Goal: Check status: Check status

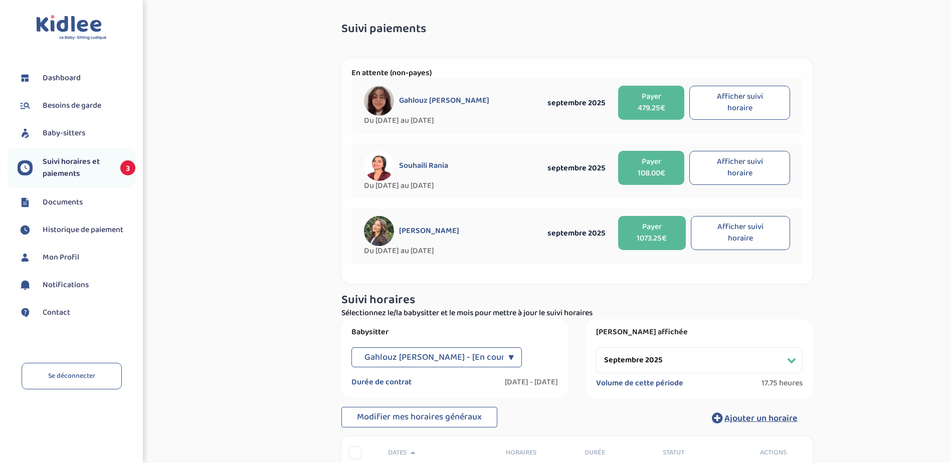
select select "septembre 2025"
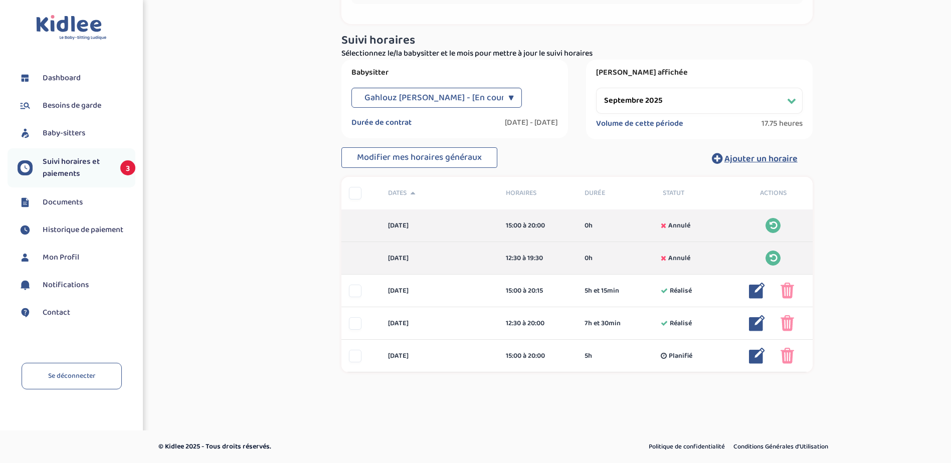
click at [65, 71] on link "Dashboard" at bounding box center [77, 78] width 118 height 15
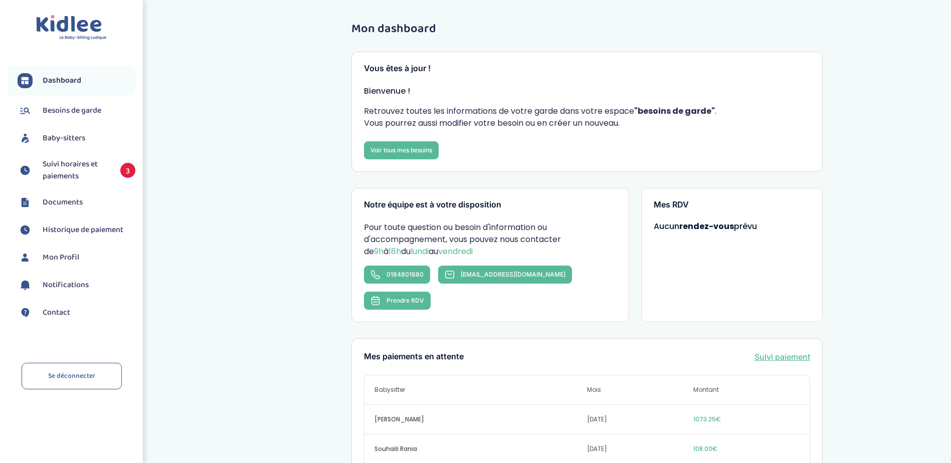
click at [66, 167] on span "Suivi horaires et paiements" at bounding box center [77, 170] width 68 height 24
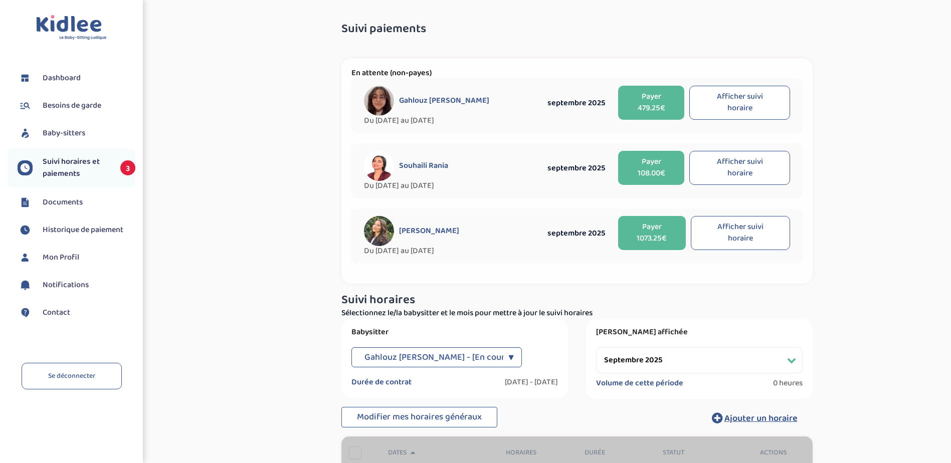
select select "septembre 2025"
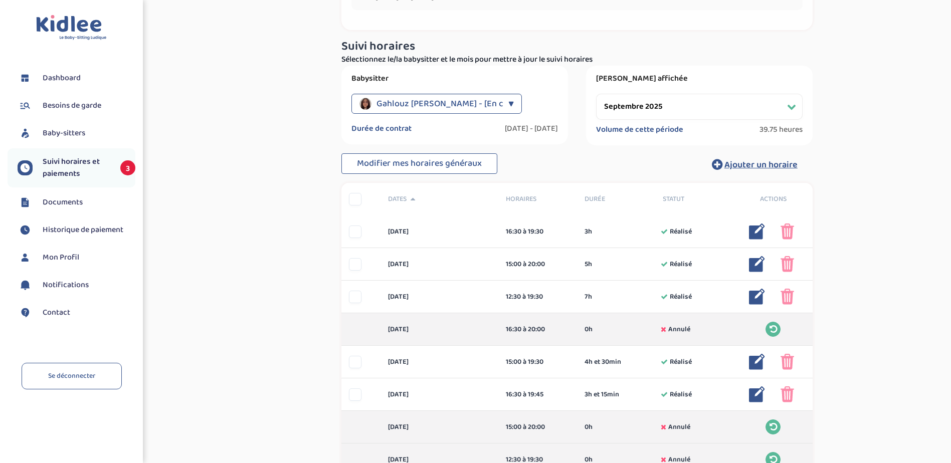
scroll to position [100, 0]
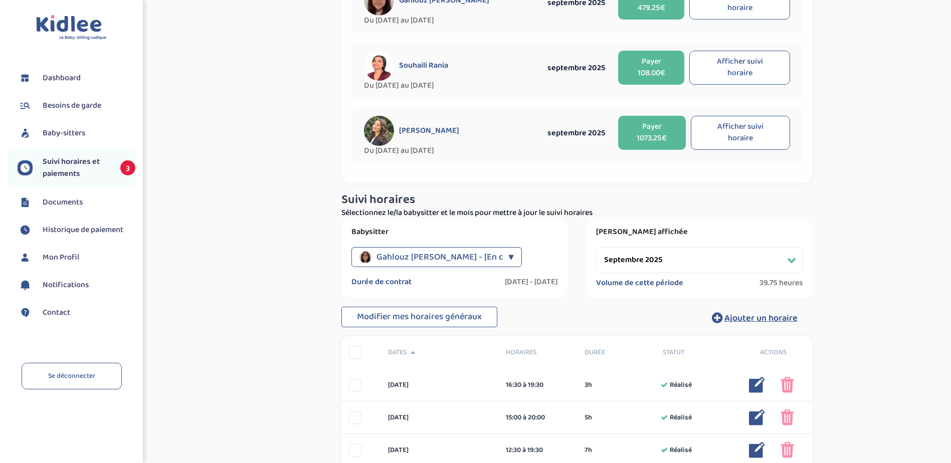
click at [458, 253] on span "Gahlouz [PERSON_NAME] - [En cours]" at bounding box center [449, 257] width 147 height 20
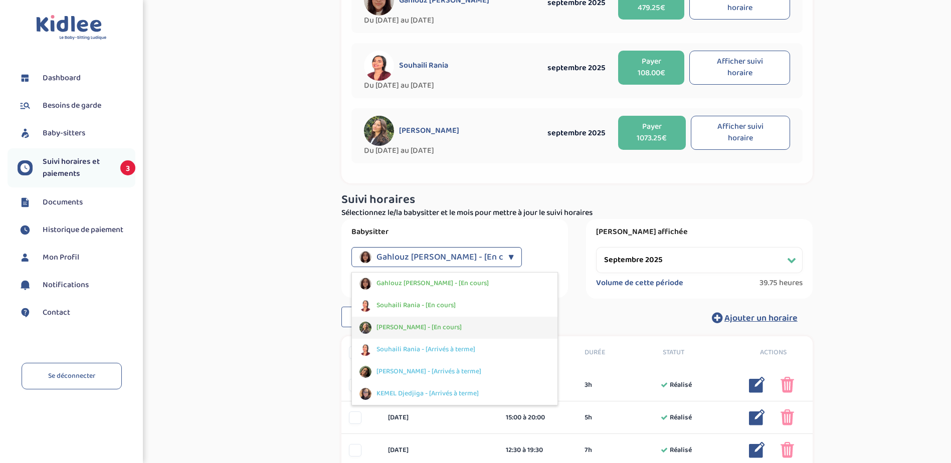
click at [436, 324] on span "[PERSON_NAME] - [En cours]" at bounding box center [418, 327] width 85 height 11
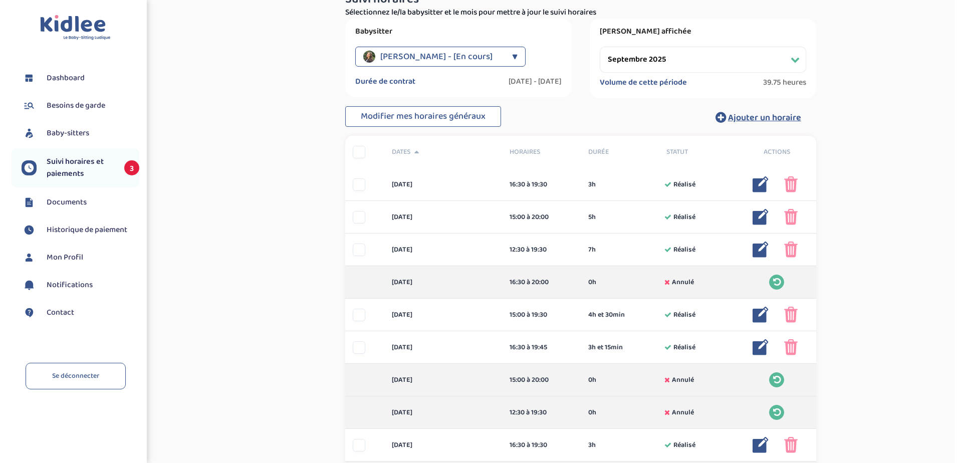
scroll to position [601, 0]
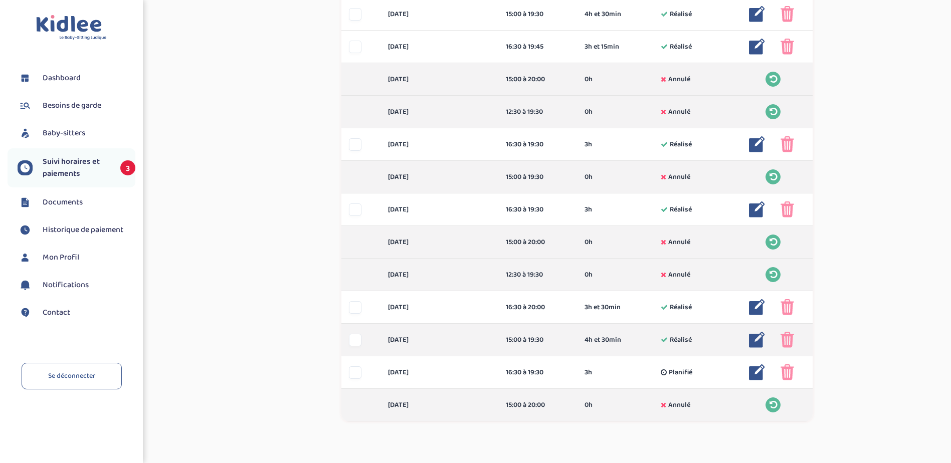
click at [756, 338] on img at bounding box center [757, 340] width 16 height 16
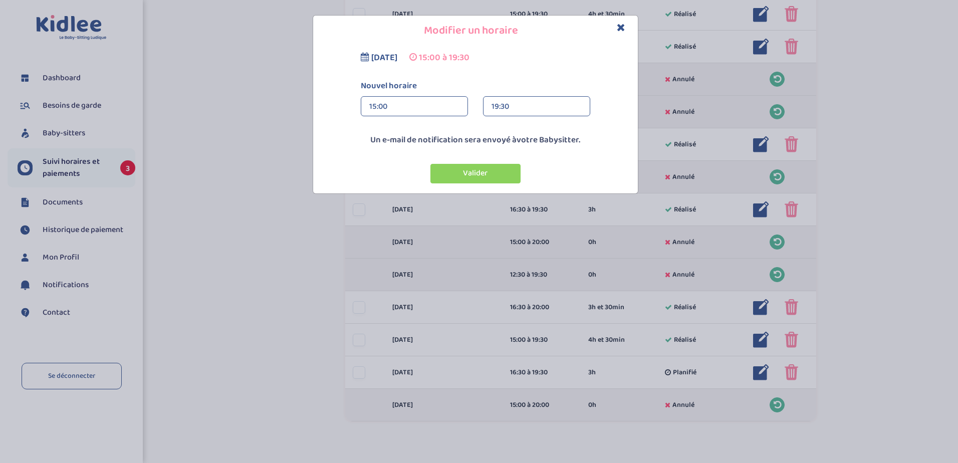
click at [538, 107] on div "19:30" at bounding box center [537, 107] width 90 height 20
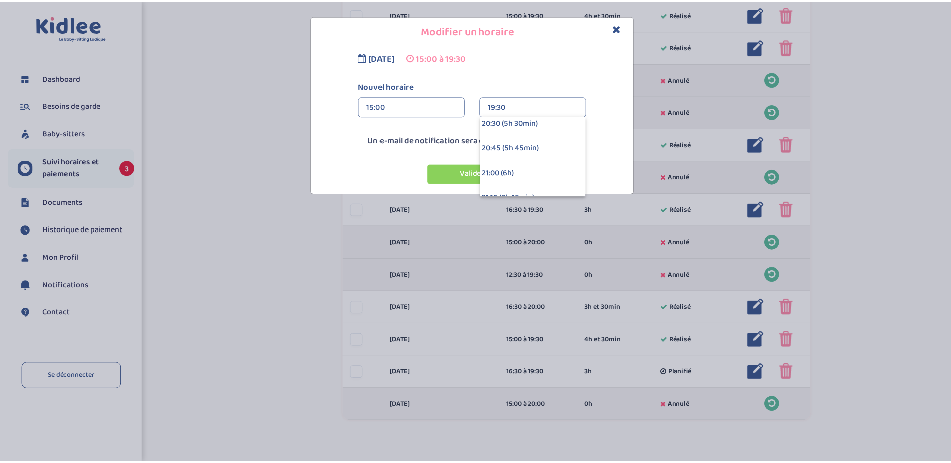
scroll to position [561, 0]
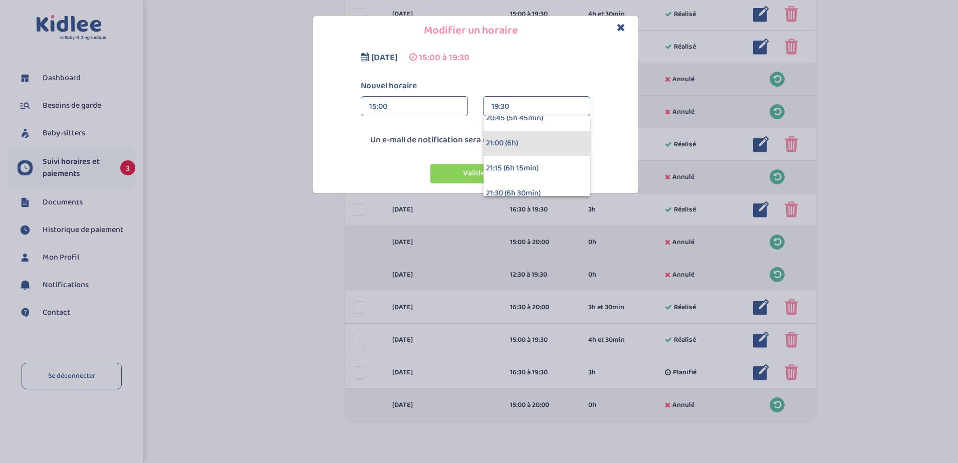
click at [509, 141] on div "21:00 (6h)" at bounding box center [537, 143] width 106 height 25
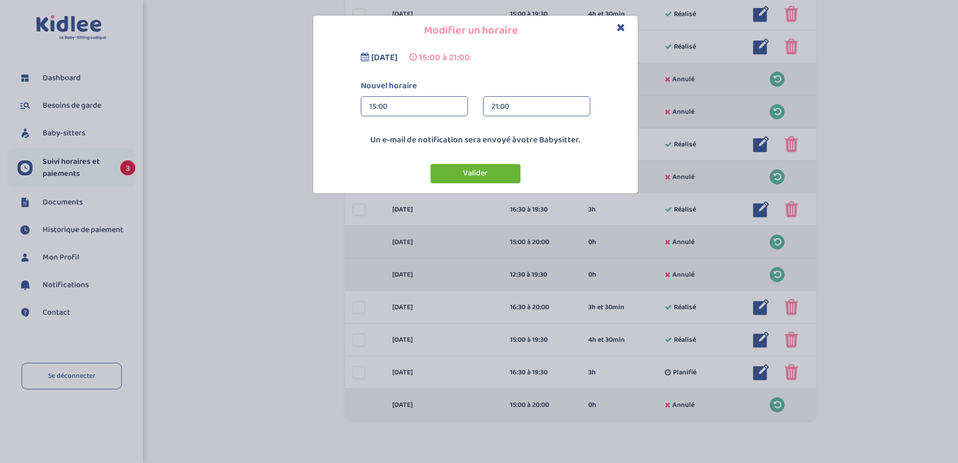
click at [482, 170] on button "Valider" at bounding box center [475, 174] width 90 height 20
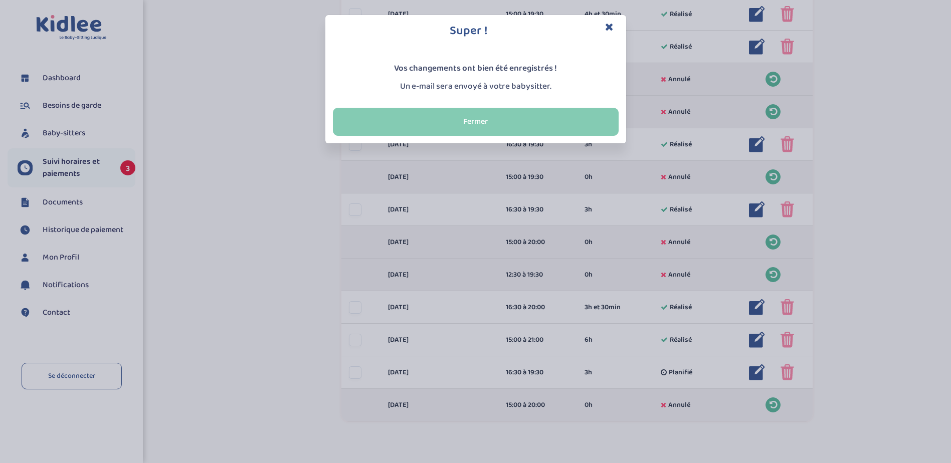
click at [528, 118] on button "Fermer" at bounding box center [476, 122] width 286 height 28
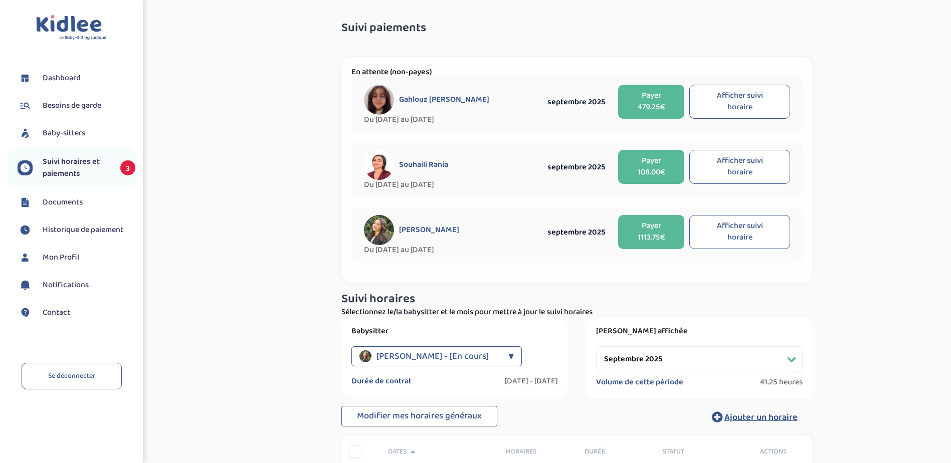
scroll to position [0, 0]
